Goal: Task Accomplishment & Management: Use online tool/utility

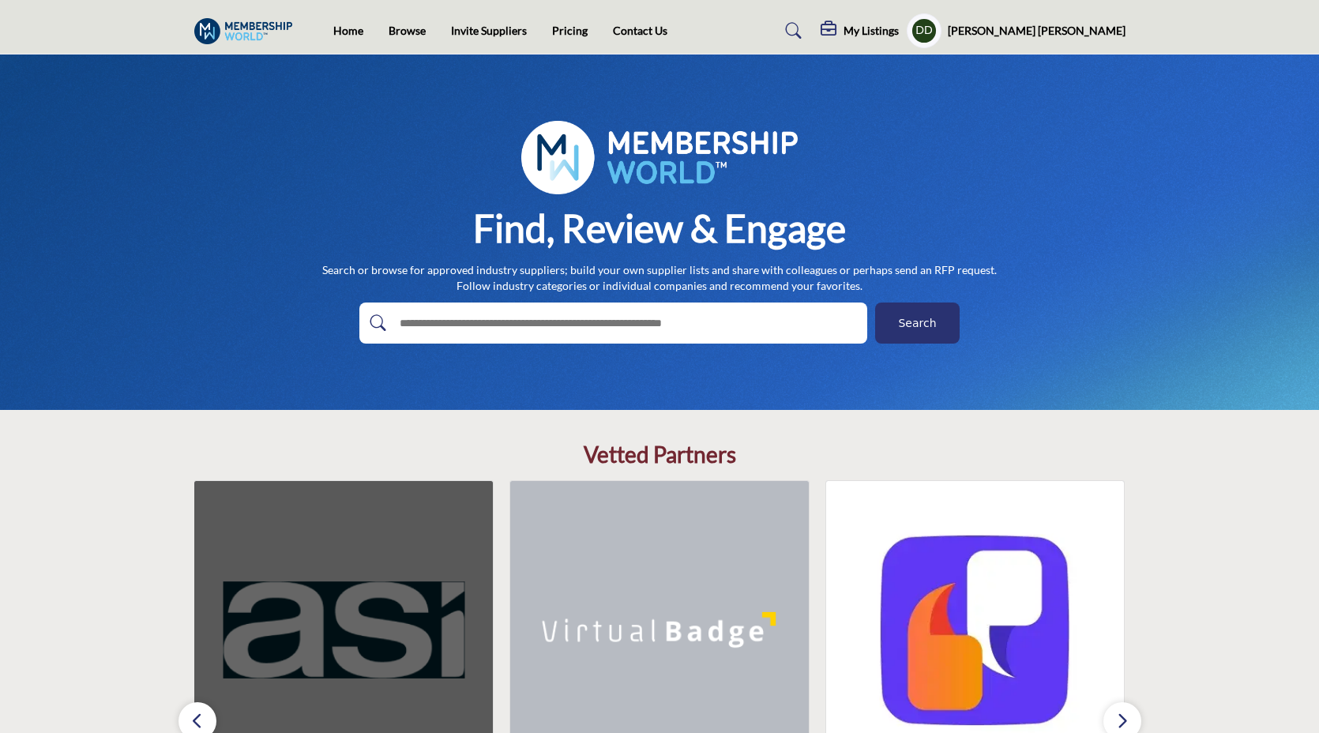
click at [374, 558] on img at bounding box center [343, 630] width 298 height 298
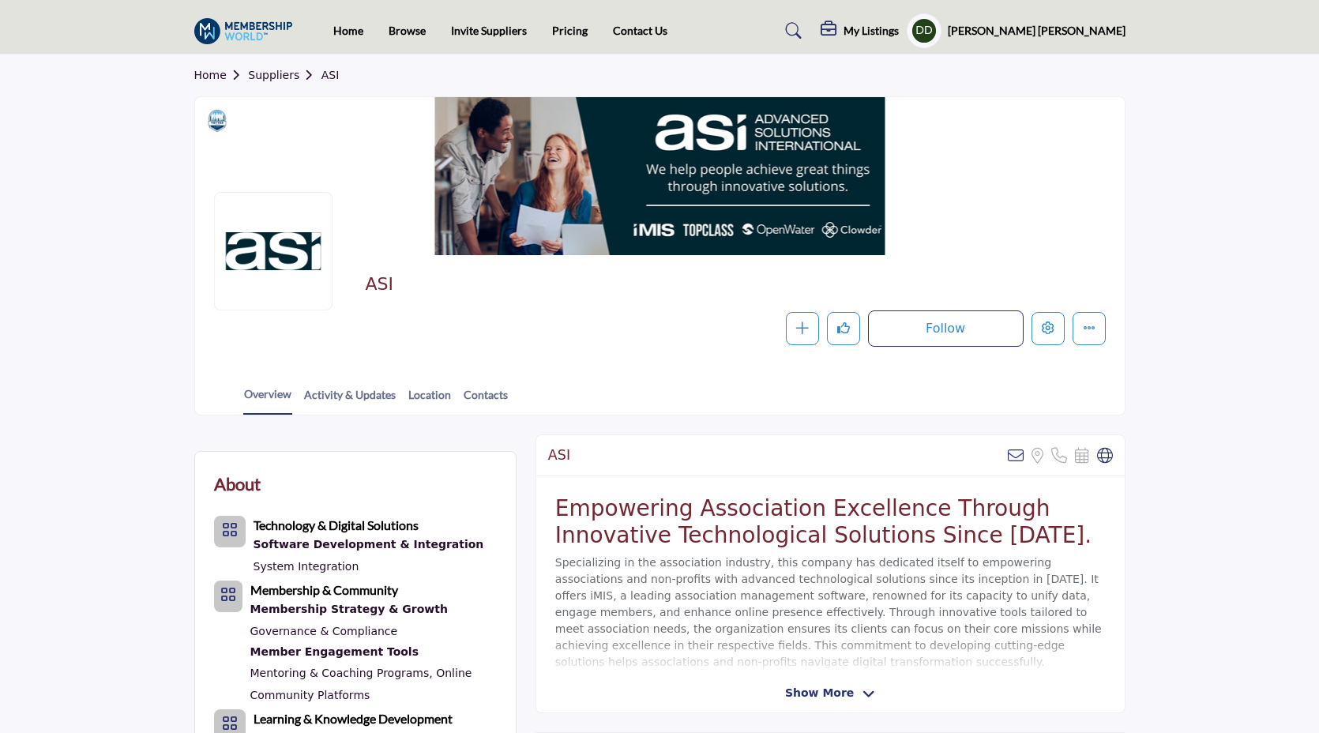
click at [370, 287] on h2 "ASI" at bounding box center [582, 284] width 434 height 21
drag, startPoint x: 503, startPoint y: 307, endPoint x: 453, endPoint y: 297, distance: 50.8
click at [503, 307] on div "ASI Follow Following Message Recommend Add to My Suppliers Claim Listing Report…" at bounding box center [735, 310] width 740 height 73
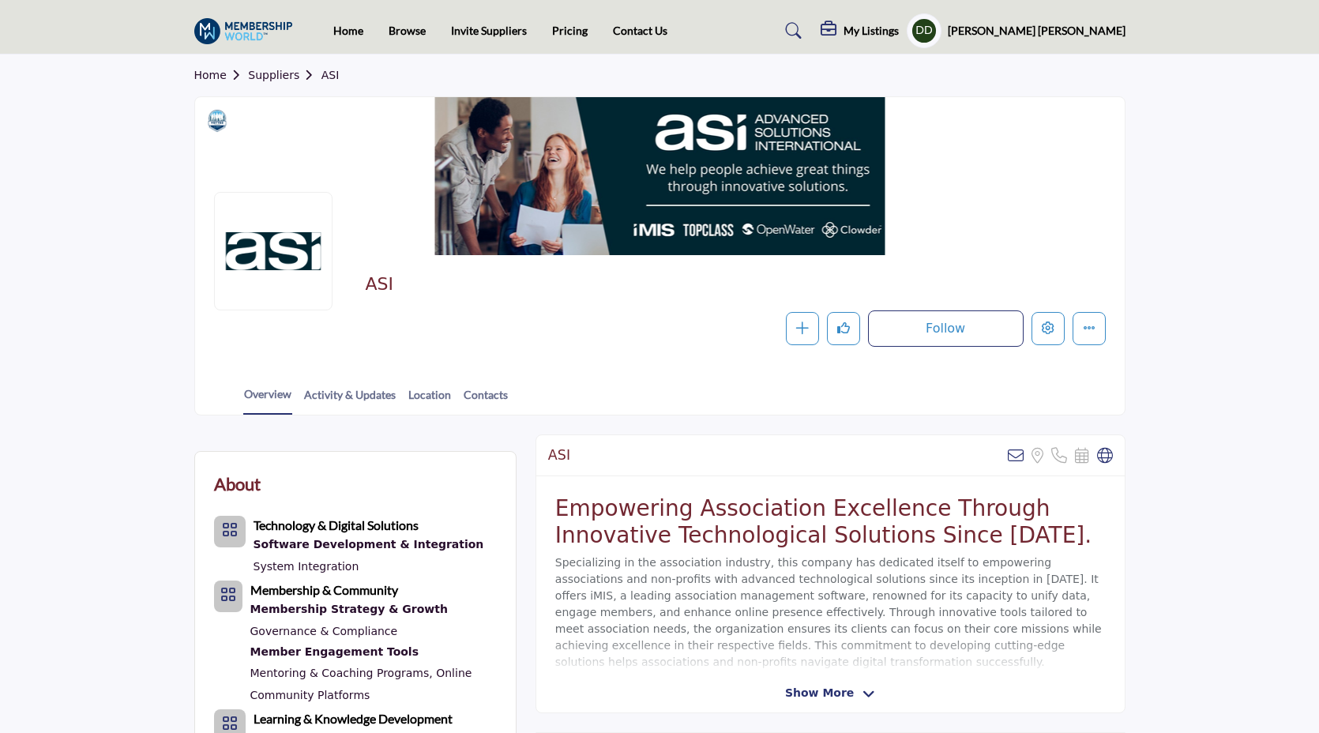
click at [373, 281] on h2 "ASI" at bounding box center [582, 284] width 434 height 21
drag, startPoint x: 447, startPoint y: 288, endPoint x: 410, endPoint y: 289, distance: 37.1
click at [445, 289] on h2 "ASI" at bounding box center [582, 284] width 434 height 21
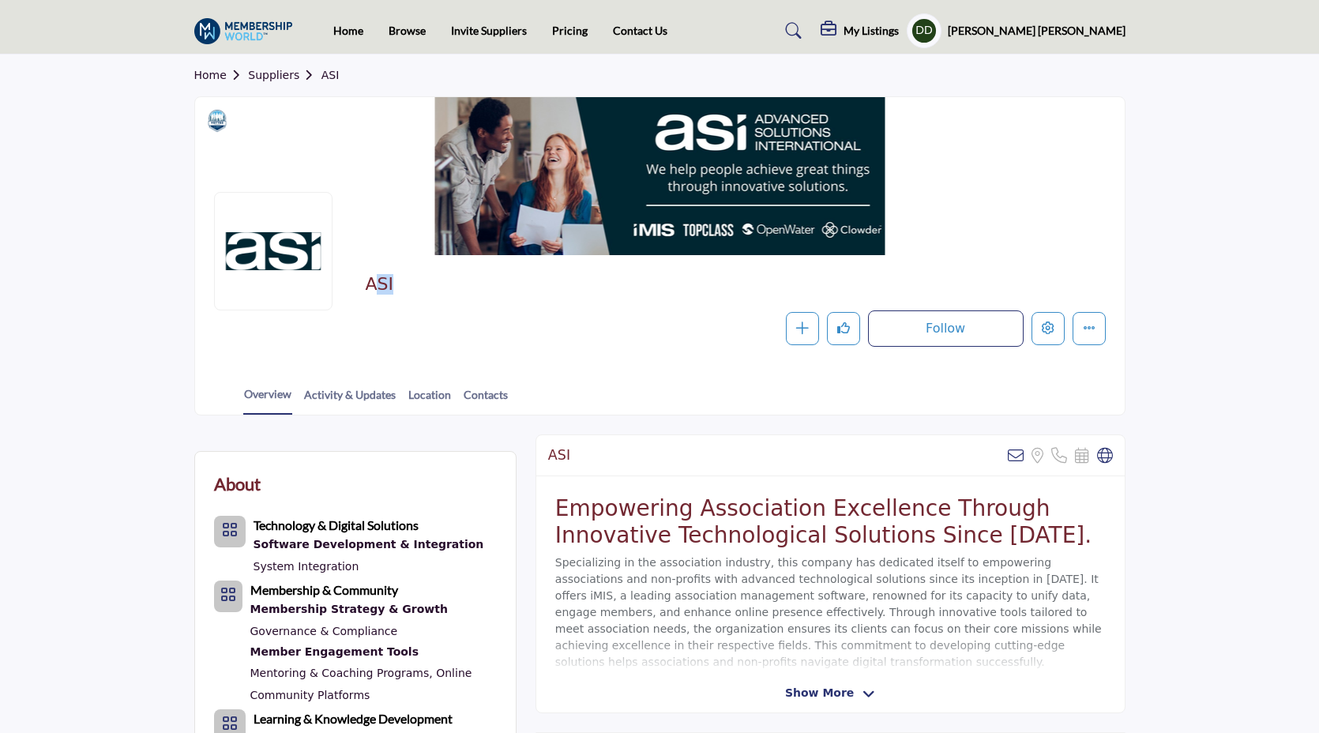
click at [403, 289] on h2 "ASI" at bounding box center [582, 284] width 434 height 21
click at [376, 281] on h2 "ASI" at bounding box center [582, 284] width 434 height 21
click at [403, 287] on h2 "ASI" at bounding box center [582, 284] width 434 height 21
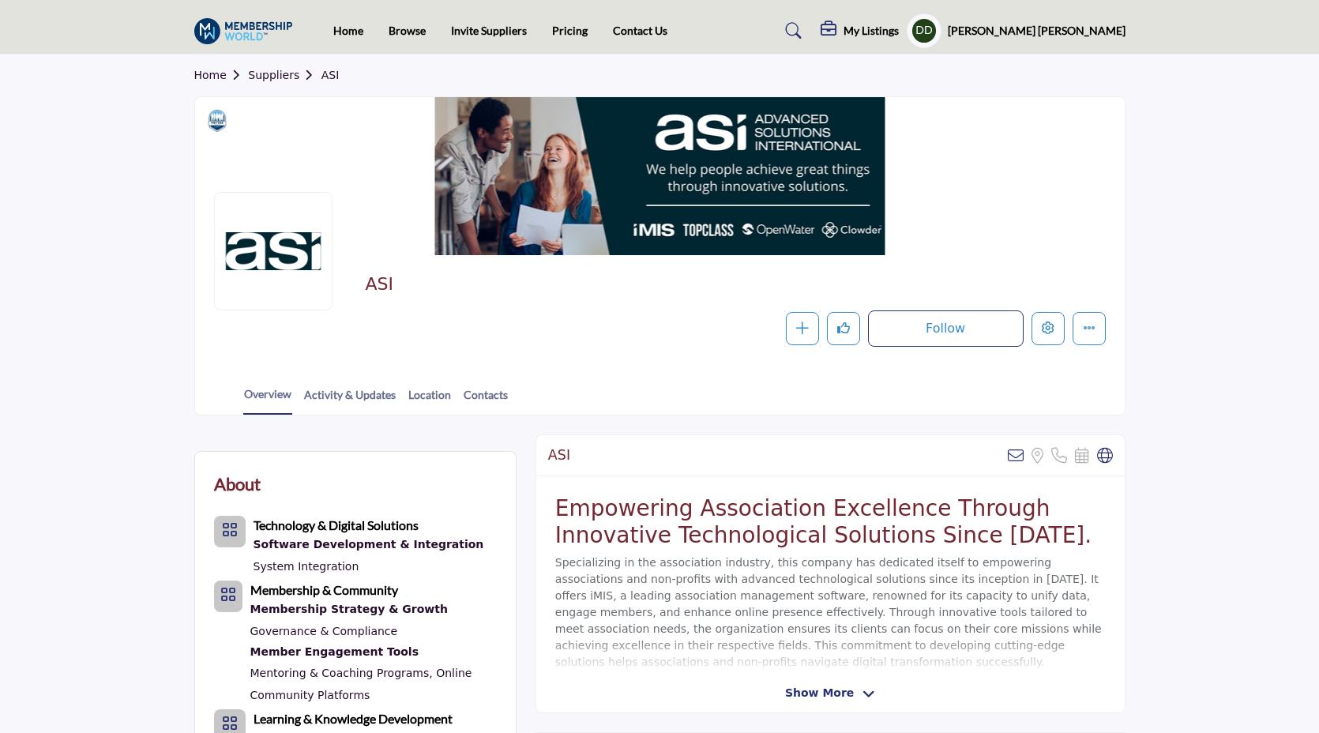
click at [389, 285] on h2 "ASI" at bounding box center [582, 284] width 434 height 21
click at [359, 291] on div "ASI Follow Following Message Recommend Add to My Suppliers Claim Listing Report…" at bounding box center [659, 310] width 891 height 73
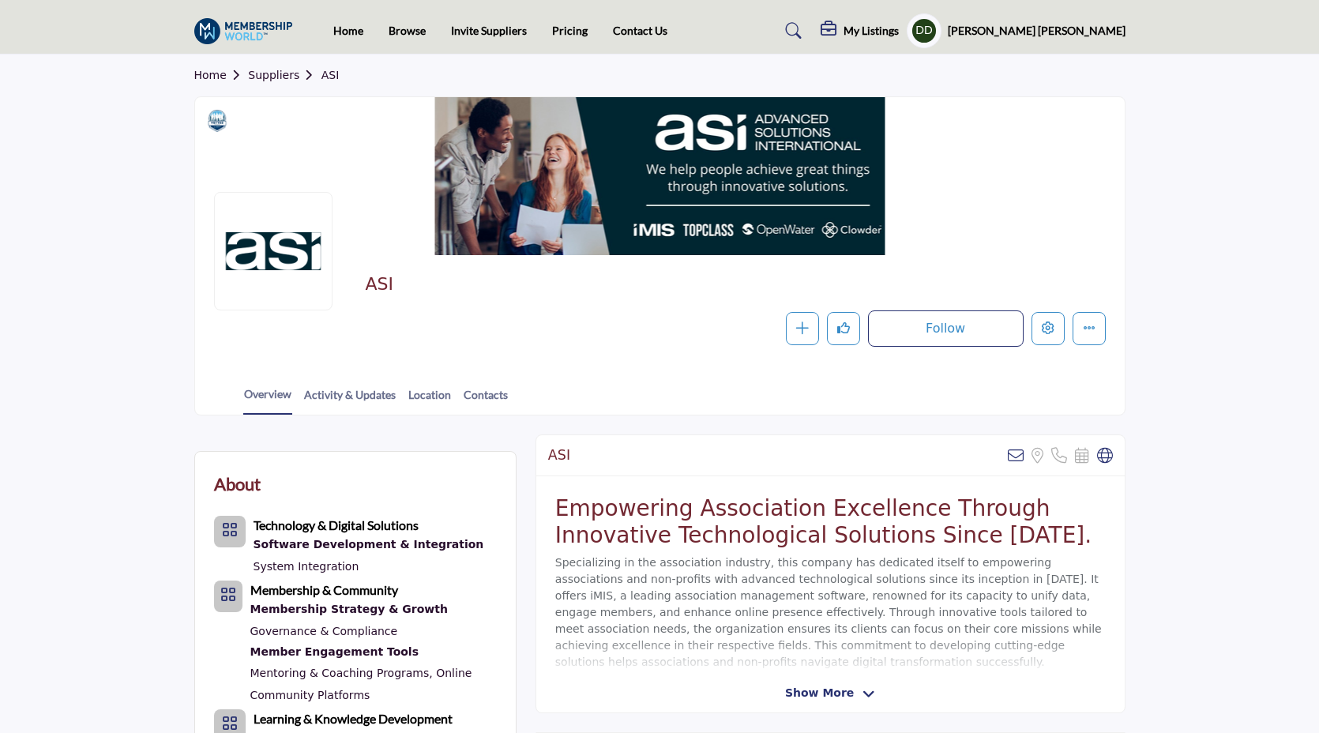
click at [359, 291] on div "ASI Follow Following Message Recommend Add to My Suppliers Claim Listing Report…" at bounding box center [659, 310] width 891 height 73
click at [249, 338] on div "ASI Follow Following Message Recommend Add to My Suppliers Claim Listing Report…" at bounding box center [659, 310] width 891 height 73
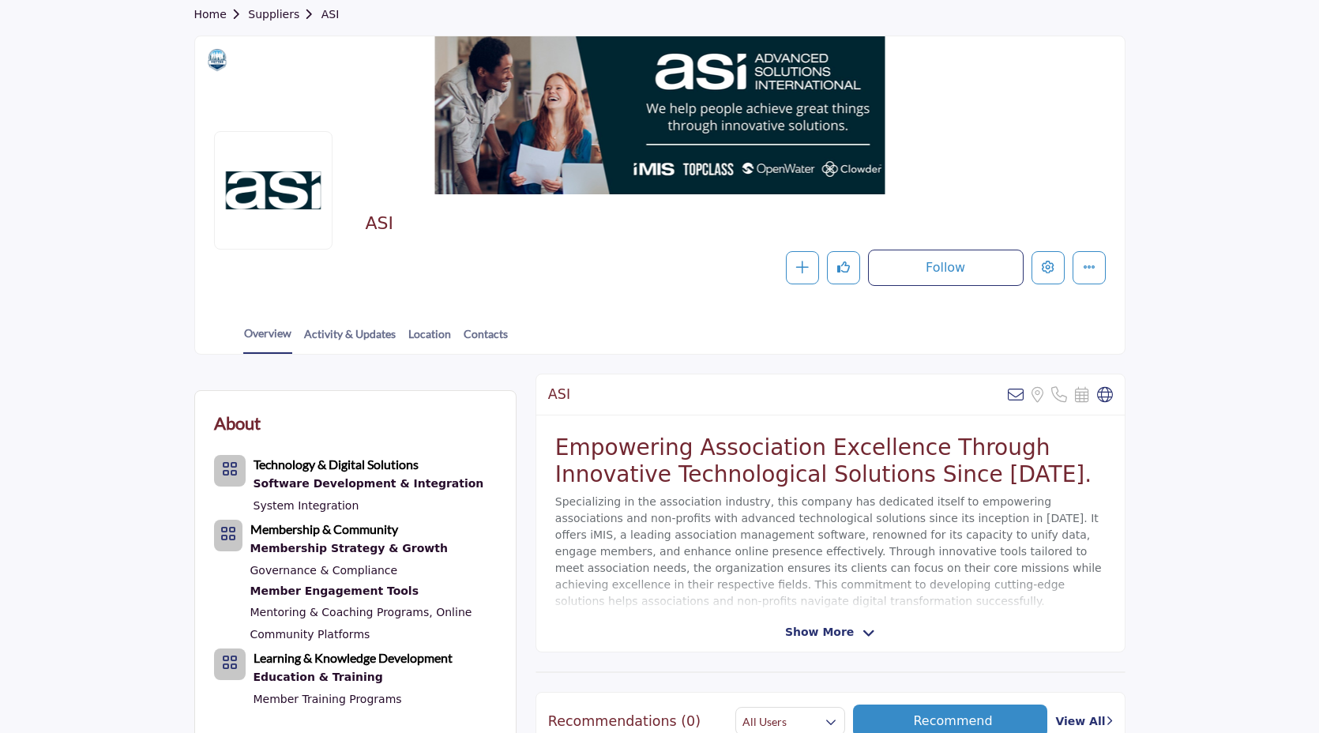
scroll to position [125, 0]
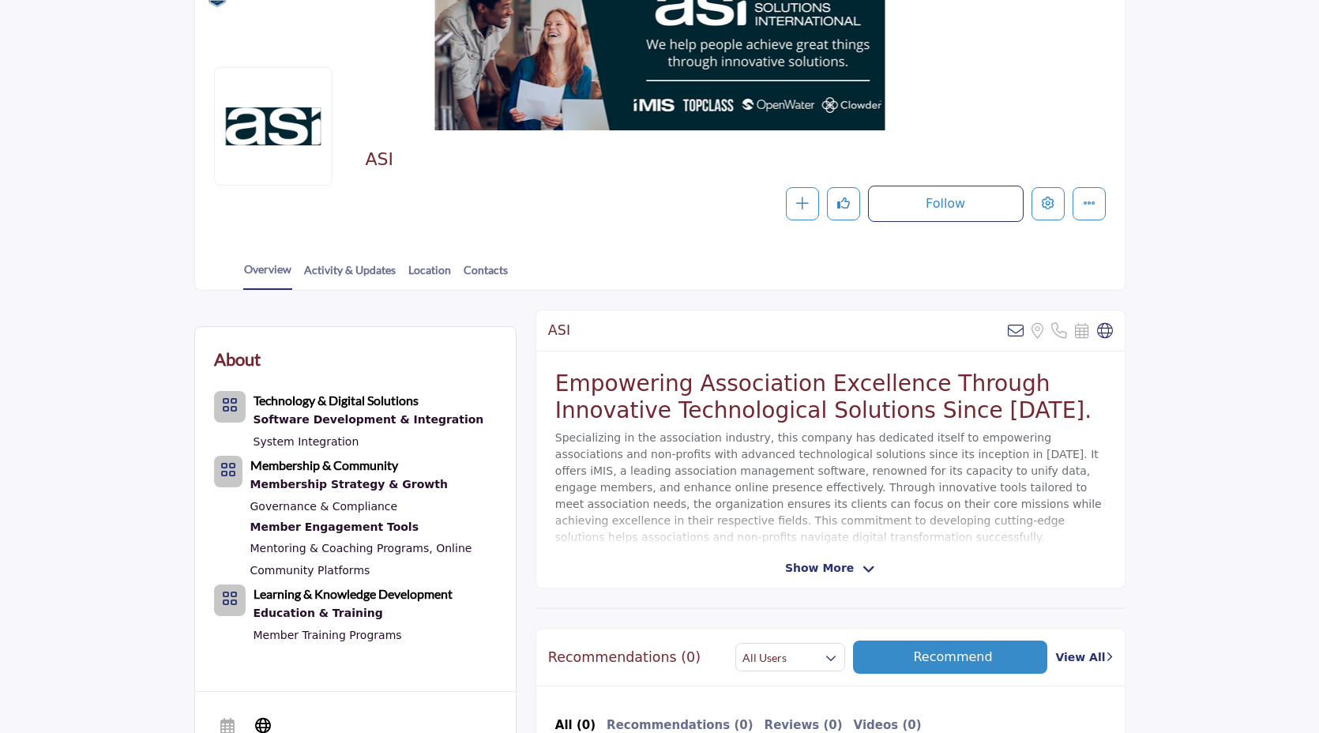
click at [324, 260] on div "Overview Activity & Updates Location Contacts" at bounding box center [679, 265] width 890 height 49
click at [328, 268] on link "Activity & Updates" at bounding box center [349, 275] width 93 height 28
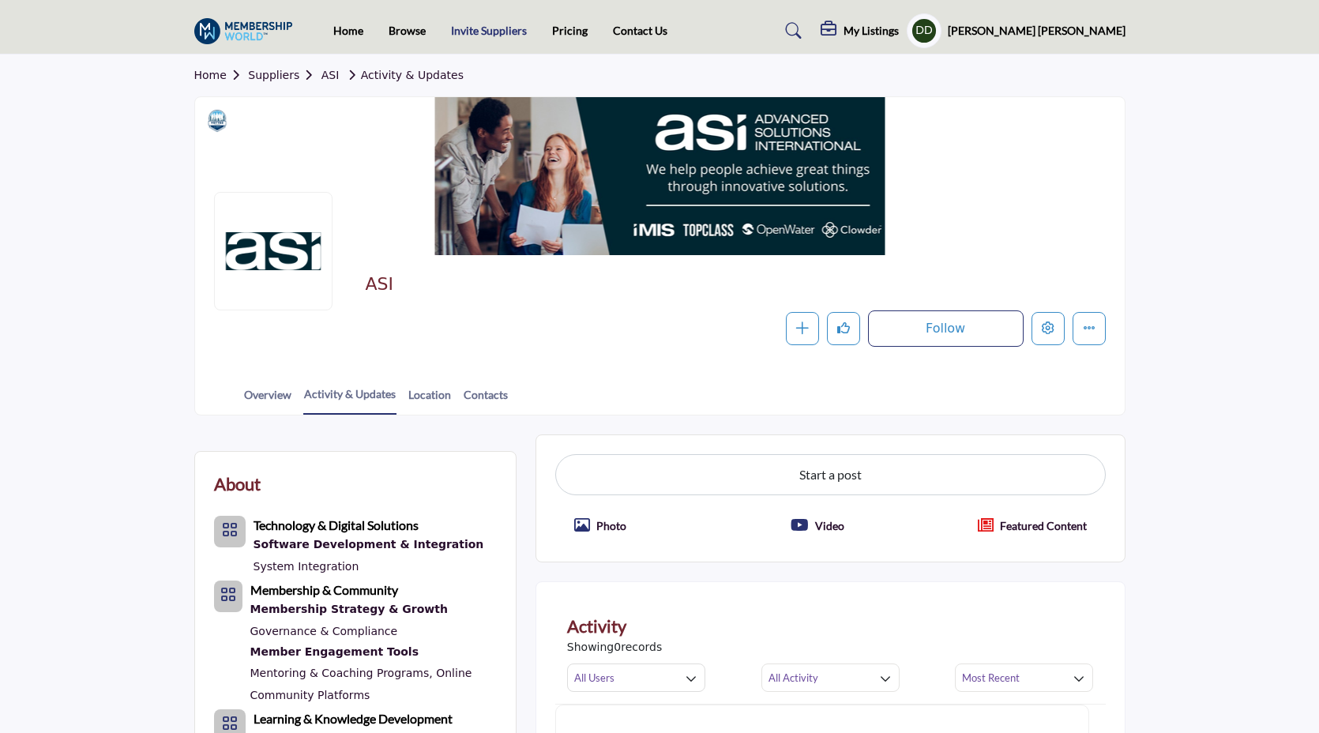
click at [475, 30] on link "Invite Suppliers" at bounding box center [489, 30] width 76 height 13
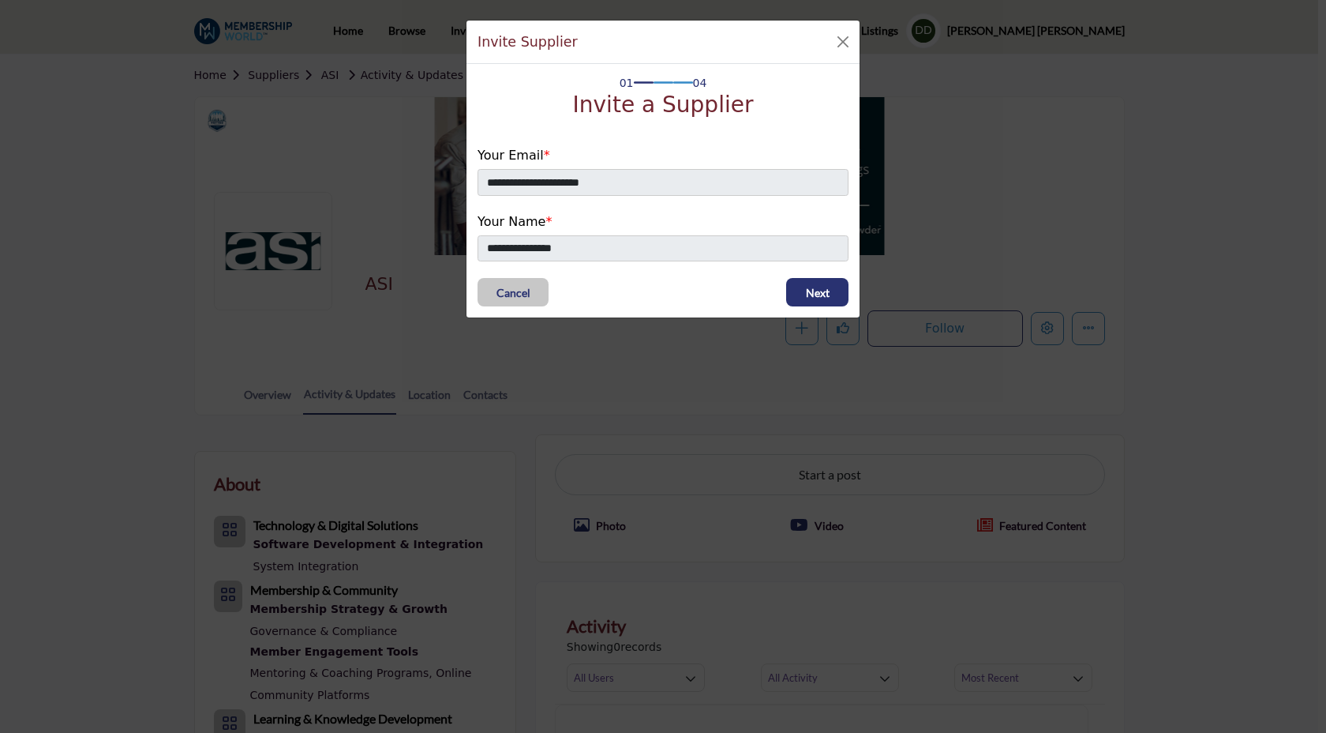
click at [658, 107] on h2 "Invite a Supplier" at bounding box center [663, 105] width 181 height 27
click at [846, 39] on button "Close" at bounding box center [843, 42] width 22 height 22
